Goal: Information Seeking & Learning: Learn about a topic

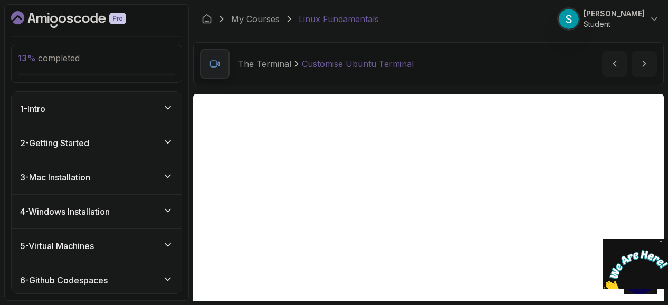
scroll to position [66, 0]
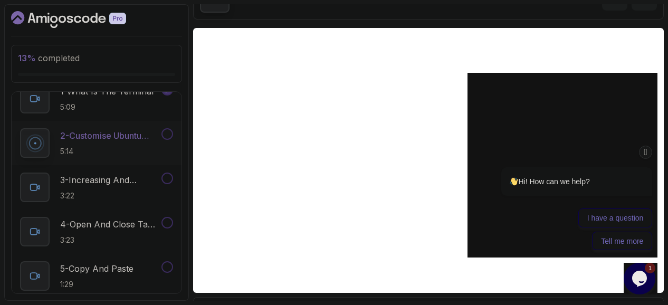
click at [647, 152] on icon "Chat attention grabber" at bounding box center [646, 152] width 8 height 11
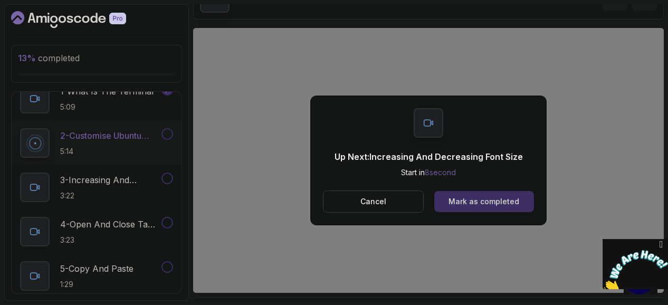
click at [464, 204] on div "Mark as completed" at bounding box center [484, 201] width 71 height 11
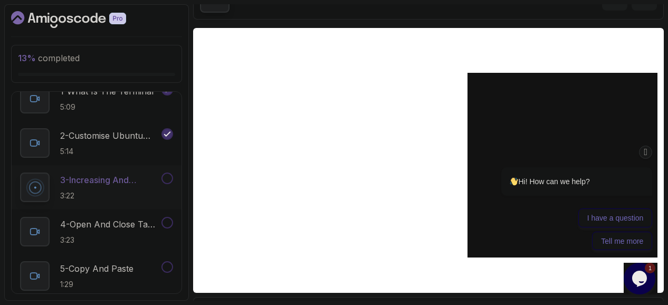
click at [648, 150] on icon "Chat attention grabber" at bounding box center [646, 152] width 8 height 11
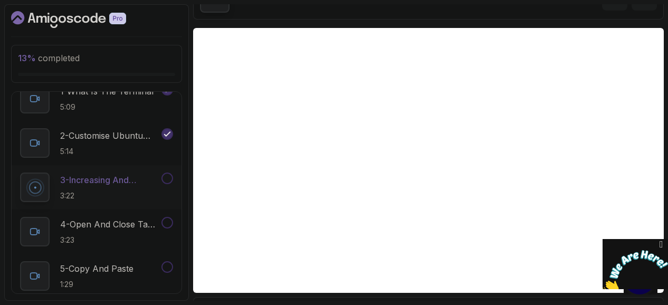
click at [661, 242] on icon "Close" at bounding box center [662, 244] width 10 height 11
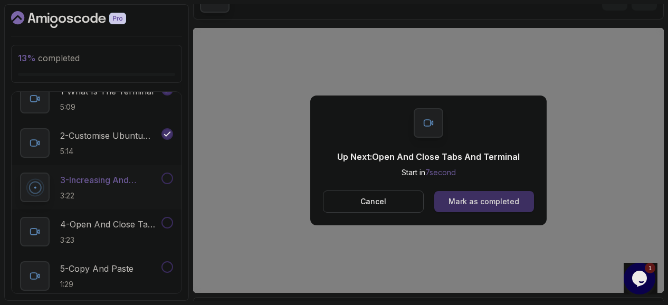
click at [491, 211] on button "Mark as completed" at bounding box center [485, 201] width 100 height 21
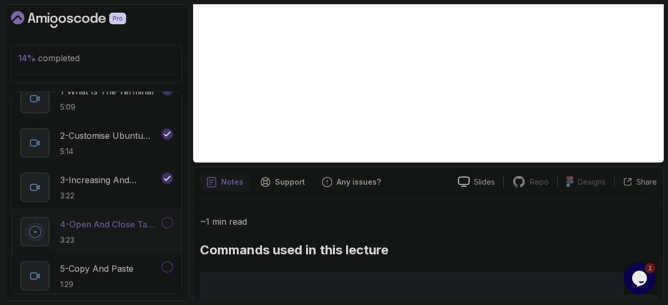
scroll to position [193, 0]
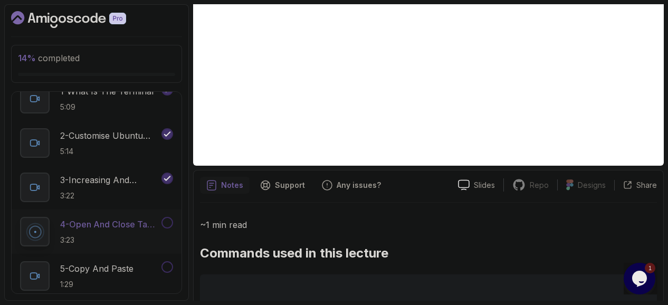
click at [92, 224] on p "4 - Open And Close Tabs And Terminal" at bounding box center [109, 224] width 99 height 13
click at [108, 224] on p "4 - Open And Close Tabs And Terminal" at bounding box center [109, 224] width 99 height 13
click at [126, 218] on p "4 - Open And Close Tabs And Terminal" at bounding box center [109, 224] width 99 height 13
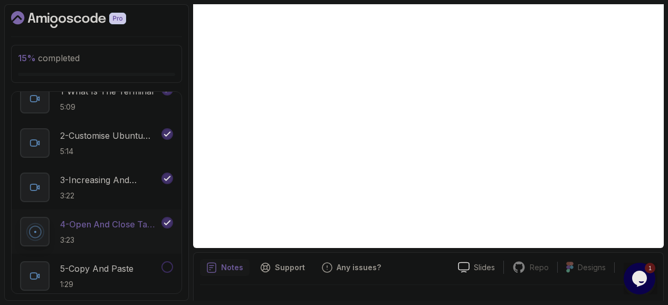
scroll to position [111, 0]
click at [106, 267] on p "5 - Copy And Paste" at bounding box center [96, 268] width 73 height 13
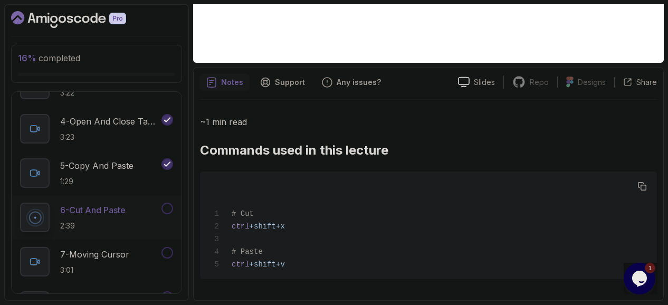
scroll to position [112, 0]
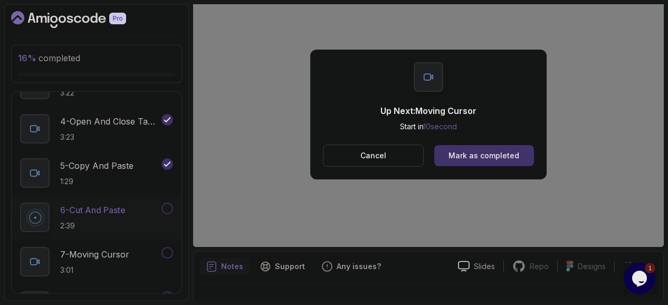
click at [335, 233] on div "Up Next: Moving Cursor Start in 10 second Cancel Mark as completed" at bounding box center [428, 114] width 471 height 265
click at [360, 153] on button "Cancel" at bounding box center [373, 156] width 101 height 22
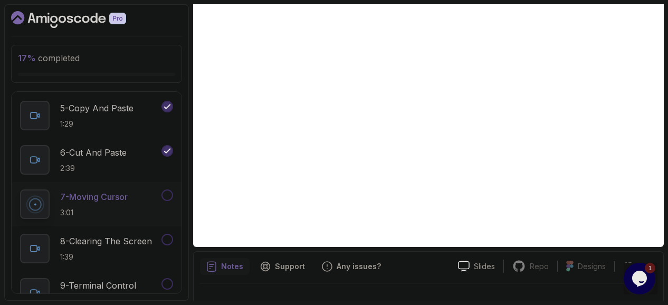
scroll to position [422, 0]
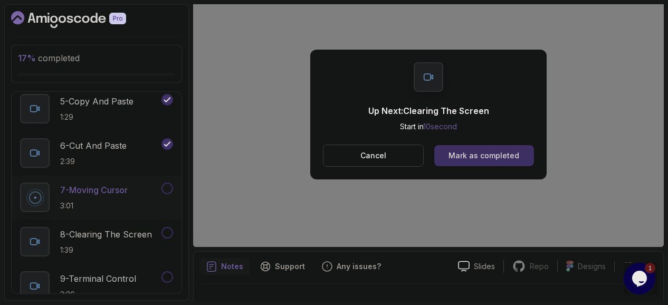
click at [449, 161] on button "Mark as completed" at bounding box center [485, 155] width 100 height 21
click at [472, 166] on div "Up Next: Terminal Control Start in 6 second Cancel Mark as completed" at bounding box center [428, 115] width 237 height 130
click at [466, 158] on div "Mark as completed" at bounding box center [484, 155] width 71 height 11
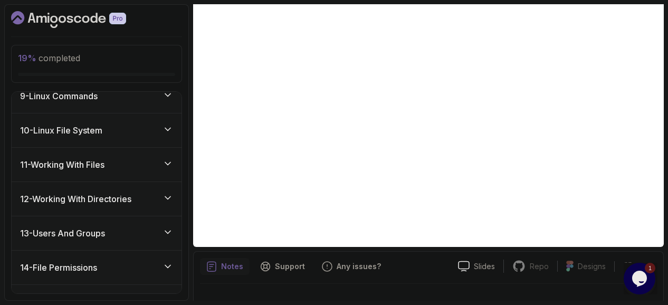
scroll to position [1000, 0]
